Goal: Information Seeking & Learning: Learn about a topic

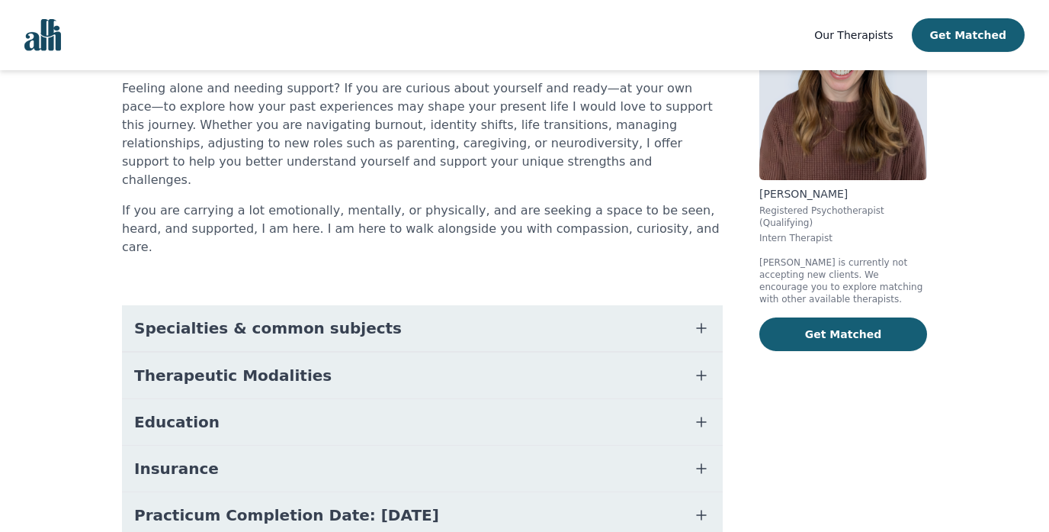
scroll to position [236, 0]
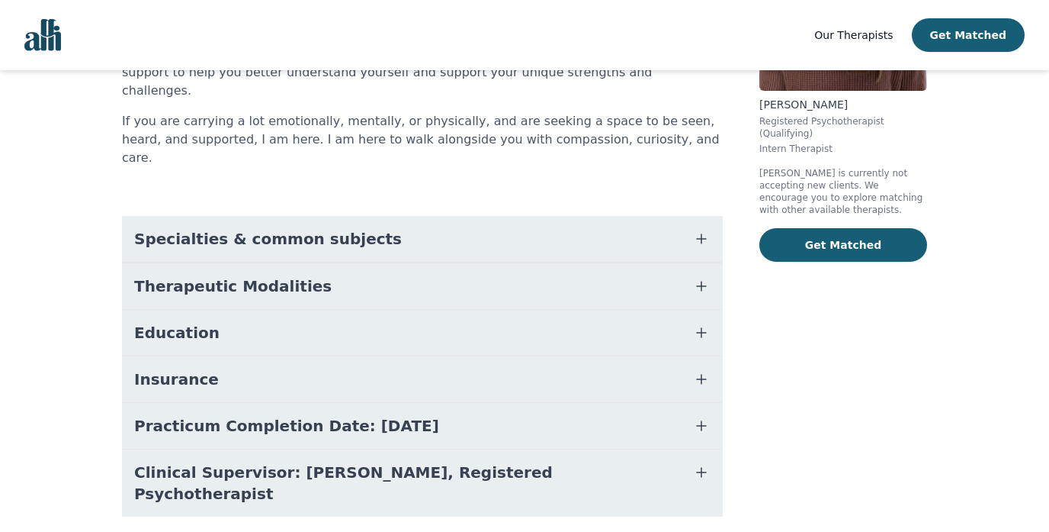
click at [423, 415] on span "Practicum Completion Date: [DATE]" at bounding box center [286, 425] width 305 height 21
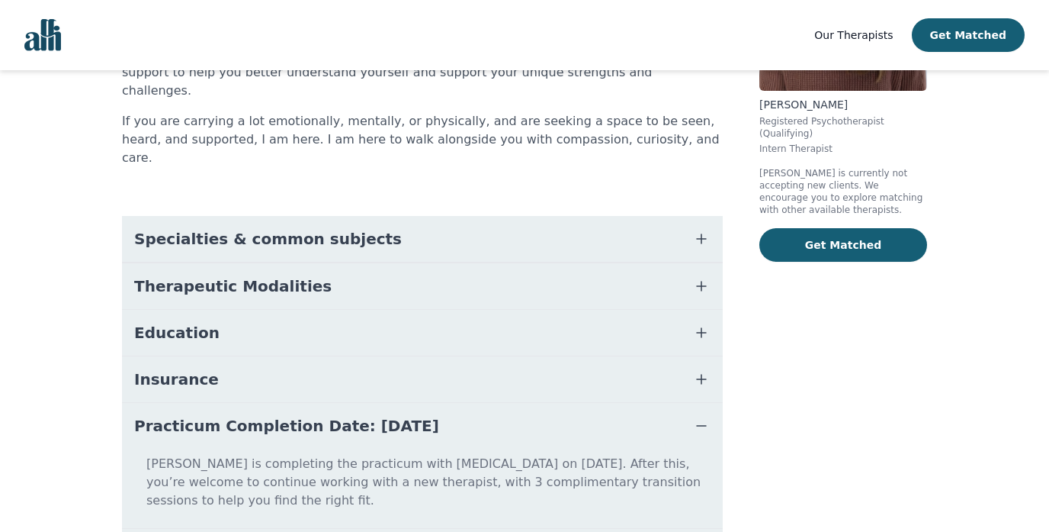
click at [423, 415] on span "Practicum Completion Date: [DATE]" at bounding box center [286, 425] width 305 height 21
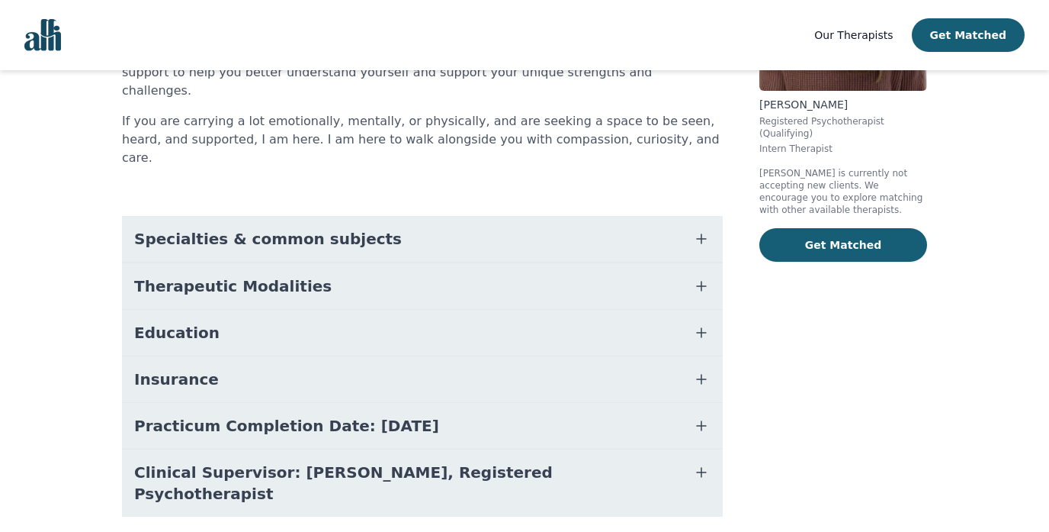
click at [413, 461] on span "Clinical Supervisor: [PERSON_NAME], Registered Psychotherapist" at bounding box center [404, 482] width 540 height 43
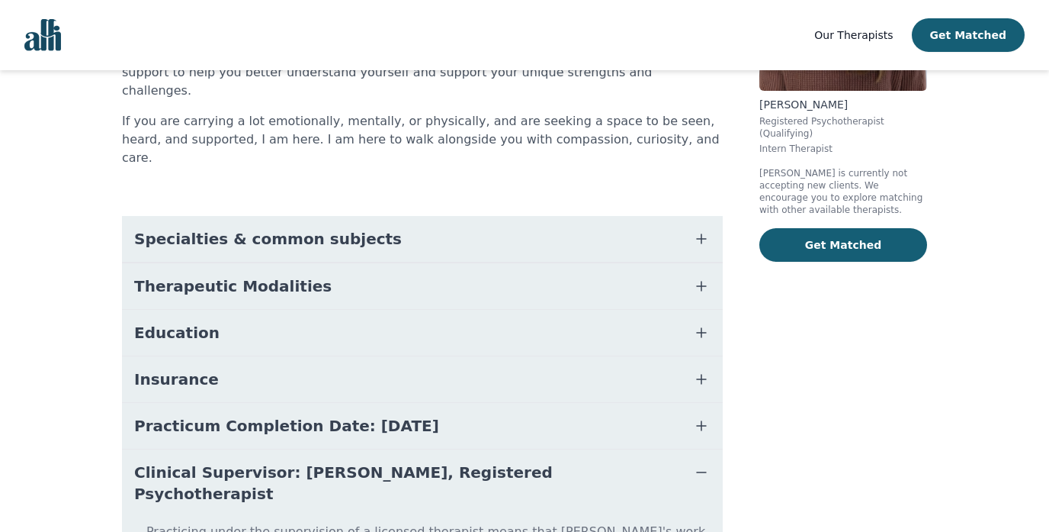
scroll to position [315, 0]
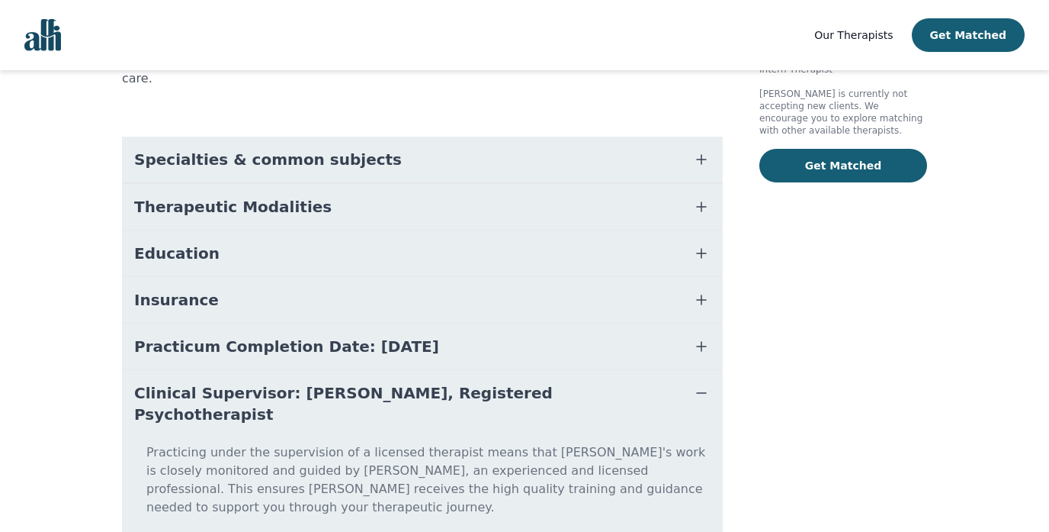
click at [395, 336] on span "Practicum Completion Date: [DATE]" at bounding box center [286, 346] width 305 height 21
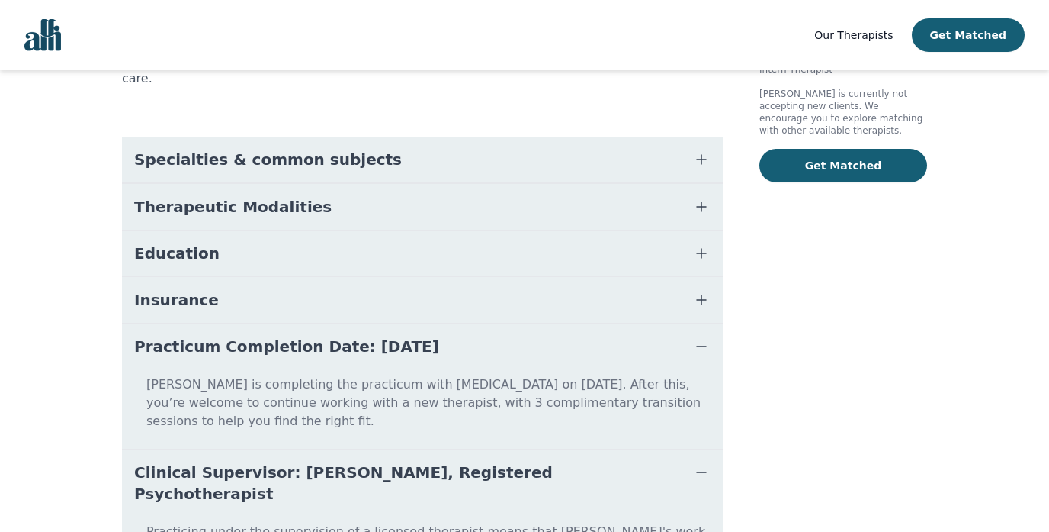
scroll to position [362, 0]
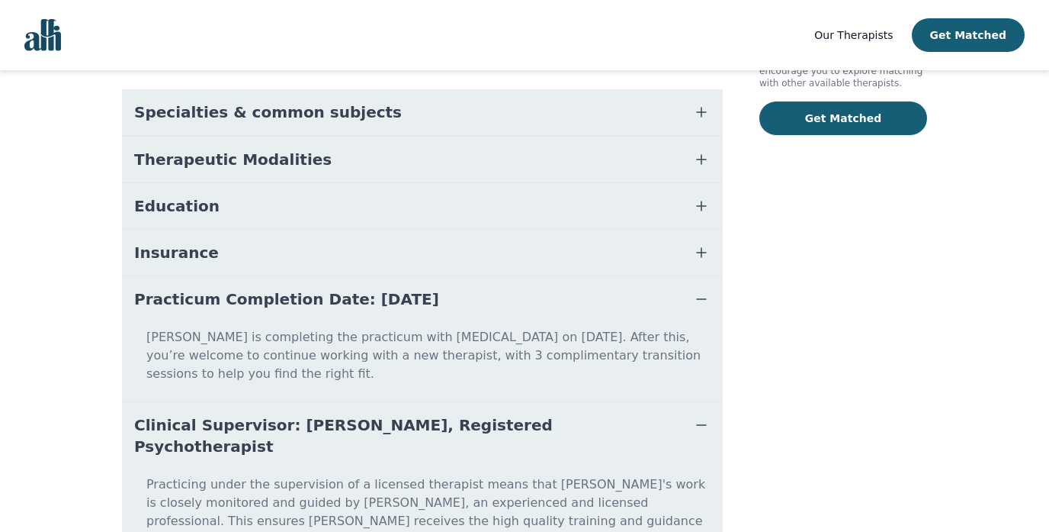
click at [252, 183] on button "Education" at bounding box center [422, 206] width 601 height 46
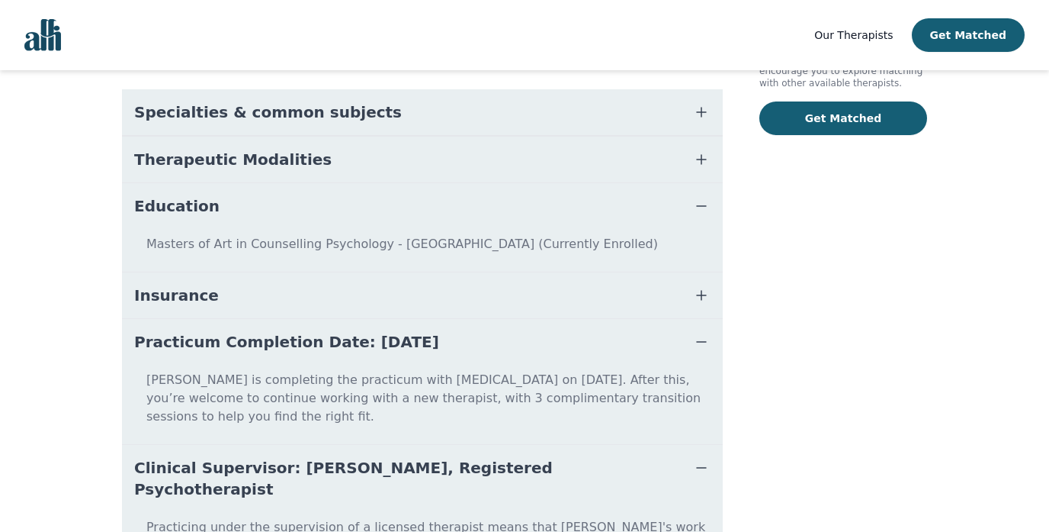
click at [252, 183] on button "Education" at bounding box center [422, 206] width 601 height 46
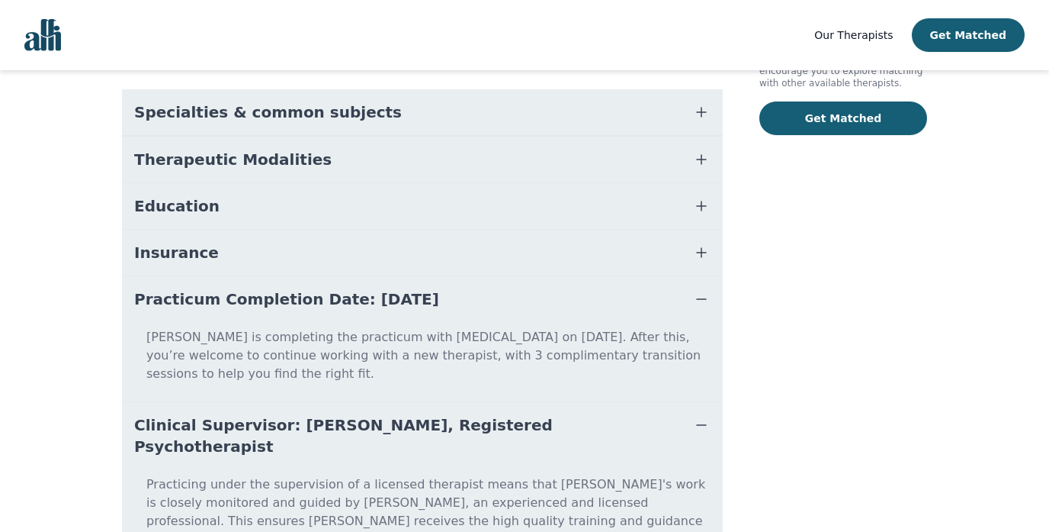
click at [220, 230] on button "Insurance" at bounding box center [422, 253] width 601 height 46
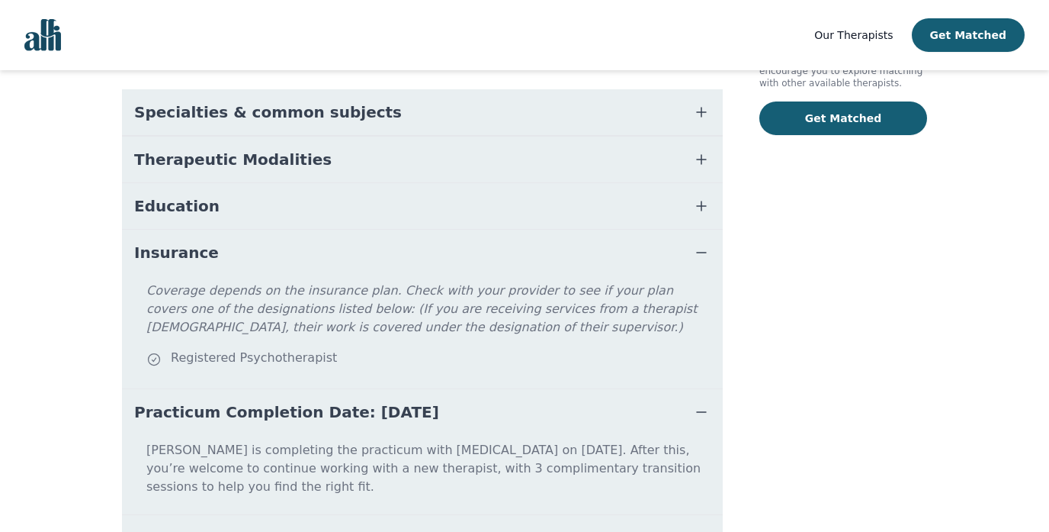
click at [220, 230] on button "Insurance" at bounding box center [422, 253] width 601 height 46
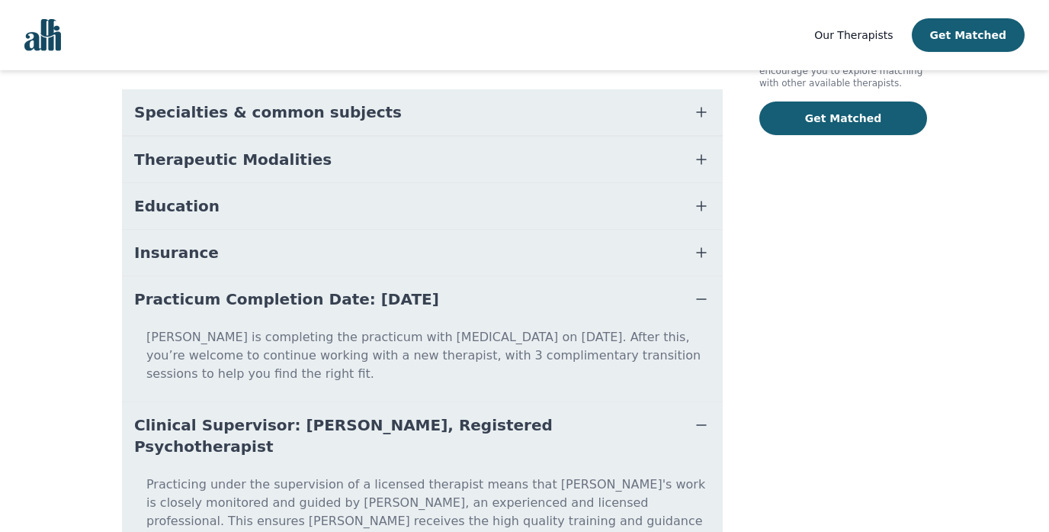
scroll to position [296, 0]
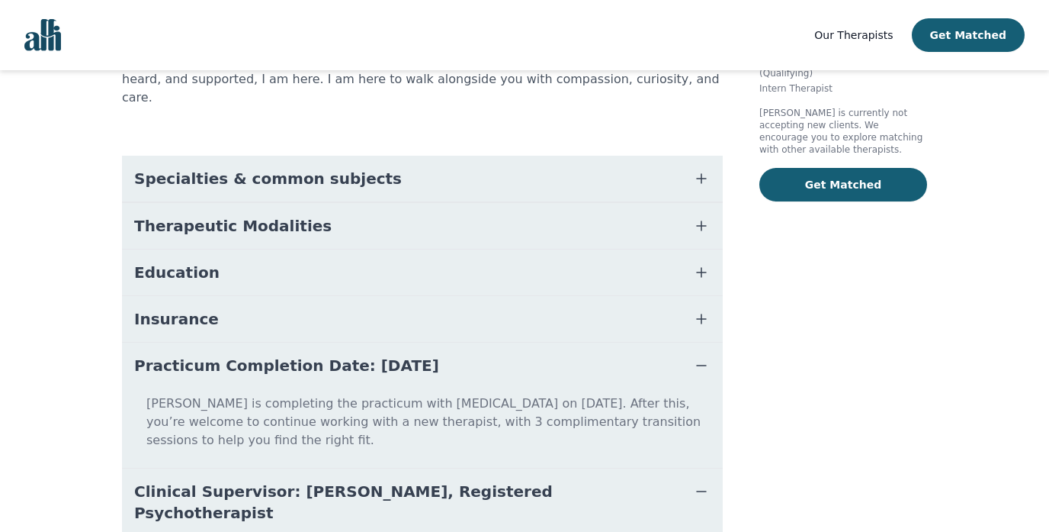
click at [220, 205] on button "Therapeutic Modalities" at bounding box center [422, 226] width 601 height 46
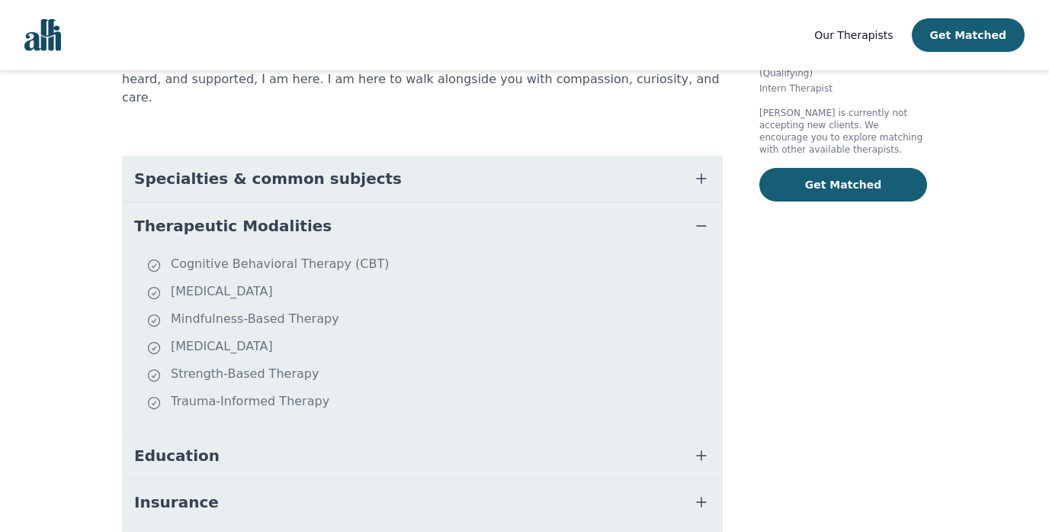
click at [220, 205] on button "Therapeutic Modalities" at bounding box center [422, 226] width 601 height 46
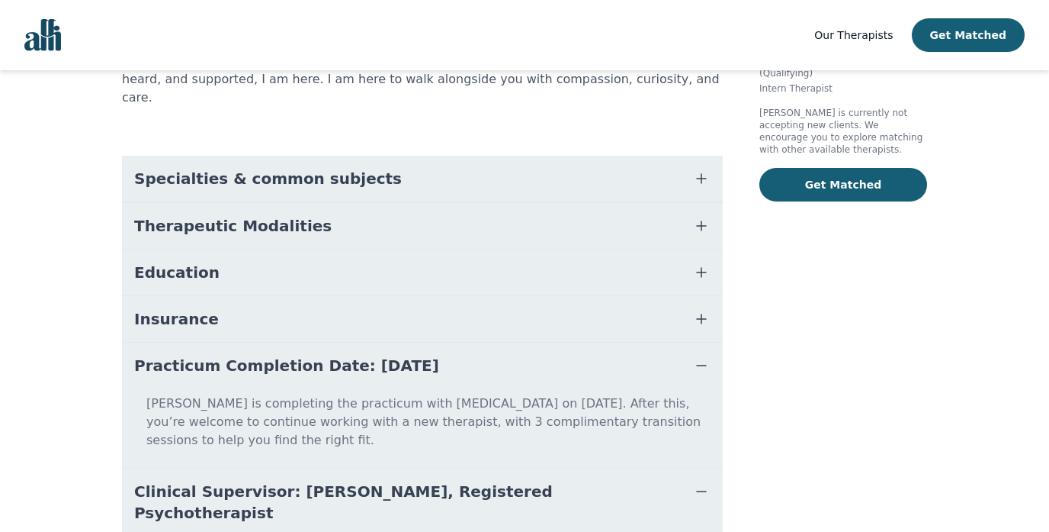
click at [240, 168] on span "Specialties & common subjects" at bounding box center [268, 178] width 268 height 21
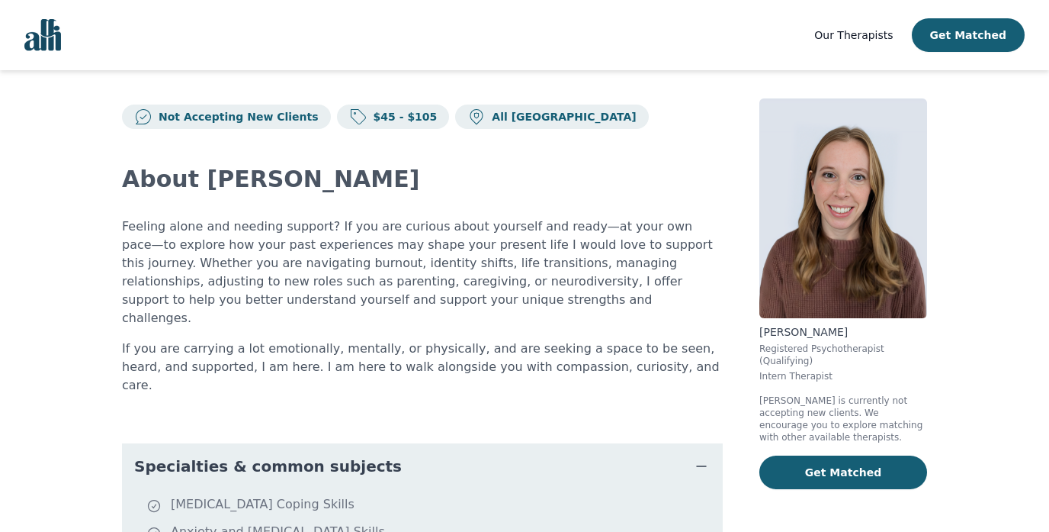
scroll to position [0, 0]
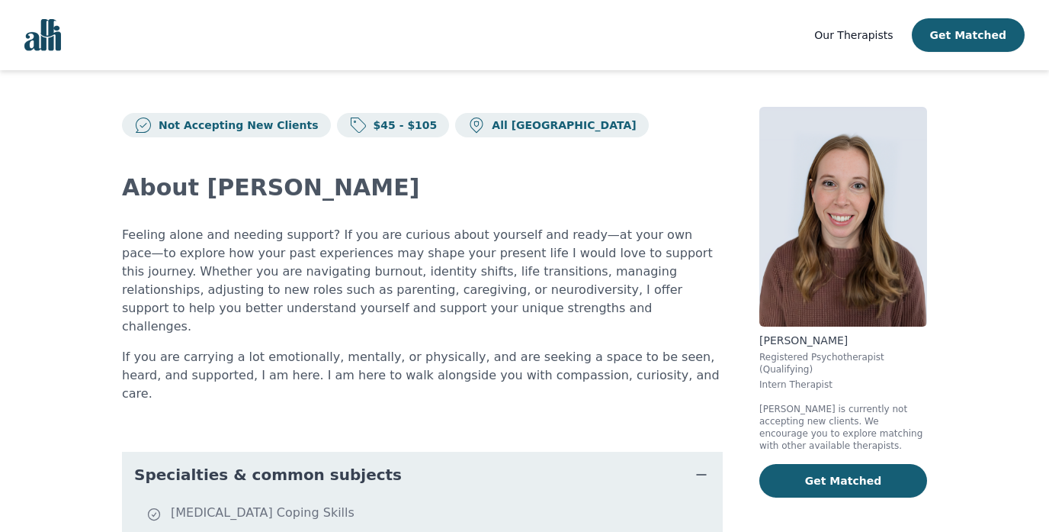
click at [37, 34] on img "Global" at bounding box center [42, 35] width 37 height 32
